Goal: Entertainment & Leisure: Browse casually

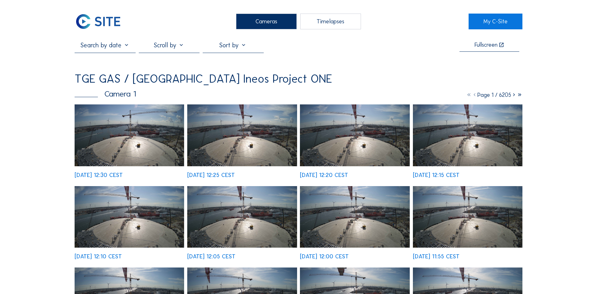
click at [137, 135] on img at bounding box center [130, 135] width 110 height 62
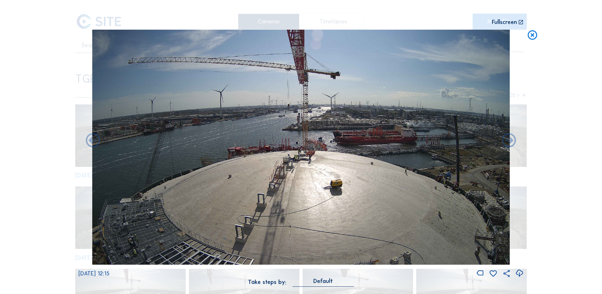
click at [378, 172] on icon at bounding box center [519, 273] width 9 height 10
click at [378, 76] on div "Scroll to travel through time | Press 'Alt' Button + Scroll to Zoom | Click and…" at bounding box center [301, 147] width 602 height 294
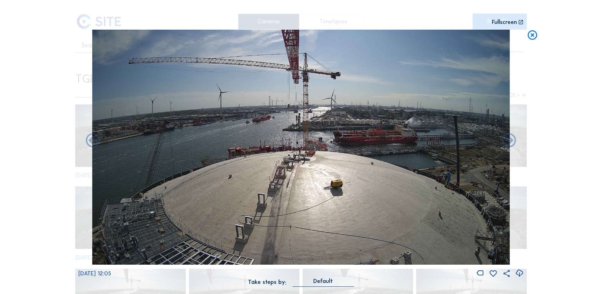
click at [378, 36] on icon at bounding box center [532, 36] width 11 height 12
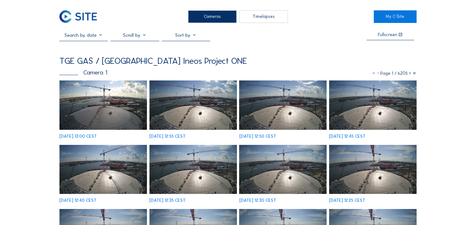
click at [98, 87] on img at bounding box center [104, 105] width 88 height 49
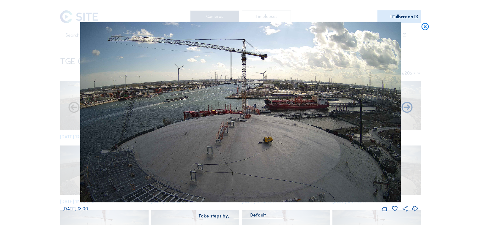
click at [377, 194] on img at bounding box center [240, 112] width 321 height 180
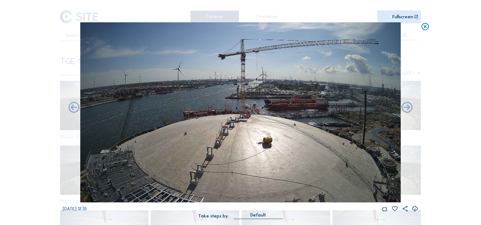
click at [440, 116] on div "Scroll to travel through time | Press 'Alt' Button + Scroll to Zoom | Click and…" at bounding box center [240, 112] width 481 height 225
click at [426, 27] on icon at bounding box center [425, 26] width 9 height 9
